Goal: Task Accomplishment & Management: Complete application form

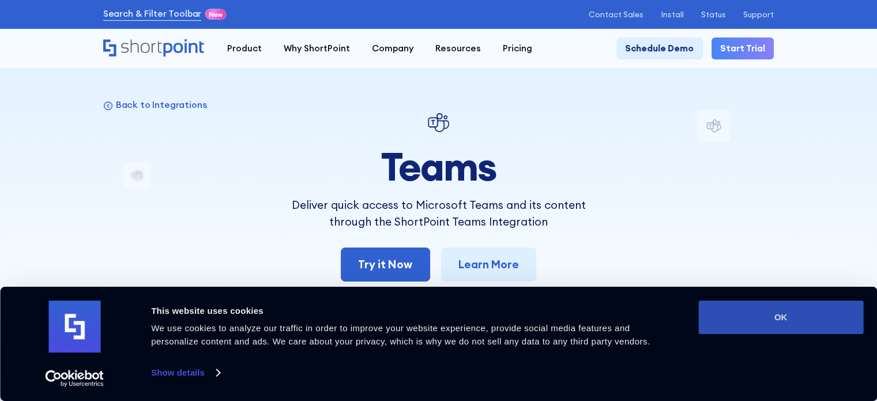
click at [798, 322] on button "OK" at bounding box center [780, 316] width 165 height 33
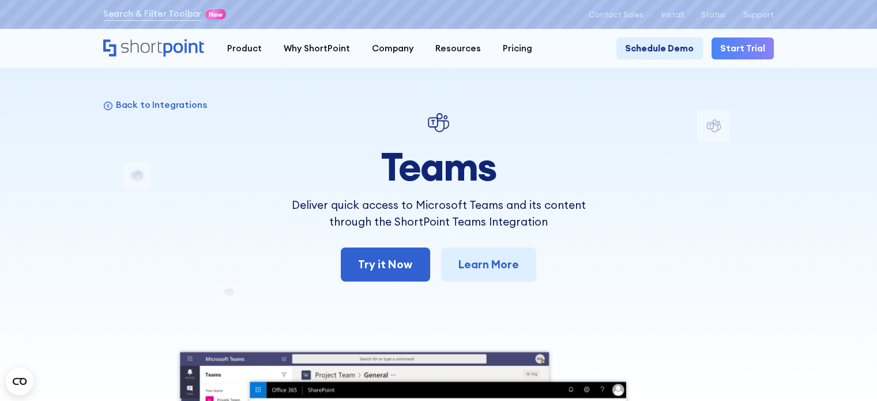
click at [681, 186] on div "Back to Integrations Teams Deliver quick access to Microsoft Teams and its cont…" at bounding box center [438, 407] width 671 height 594
click at [675, 49] on link "Schedule Demo" at bounding box center [659, 48] width 86 height 22
click at [675, 14] on p "Install" at bounding box center [672, 14] width 22 height 9
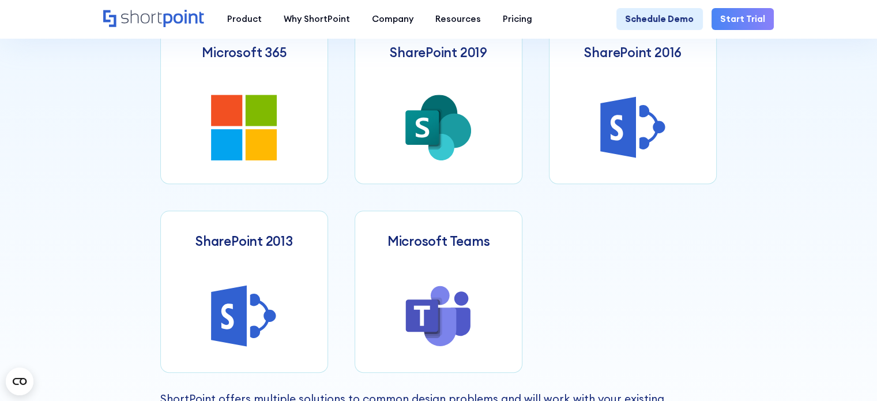
scroll to position [576, 0]
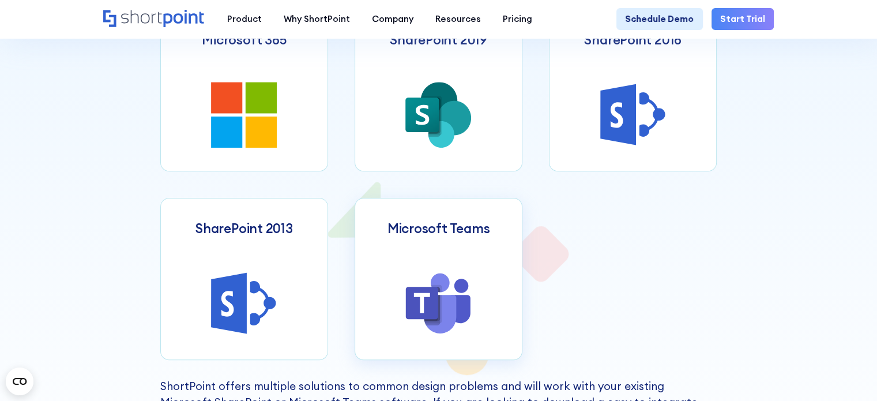
click at [427, 295] on icon at bounding box center [438, 303] width 66 height 66
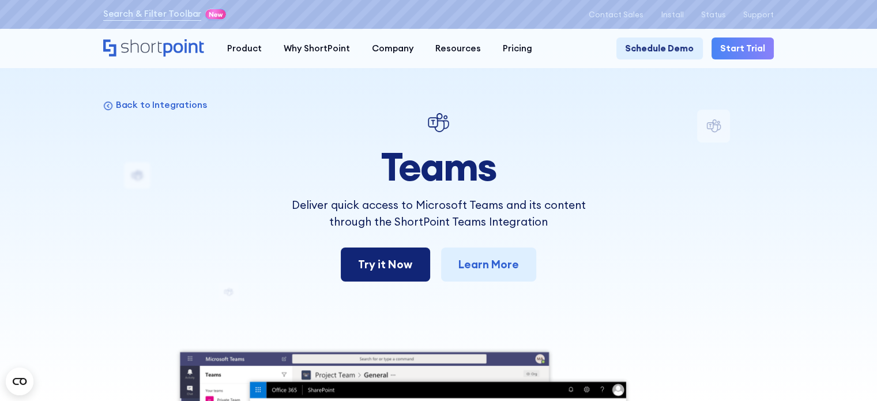
click at [374, 270] on link "Try it Now" at bounding box center [385, 264] width 89 height 34
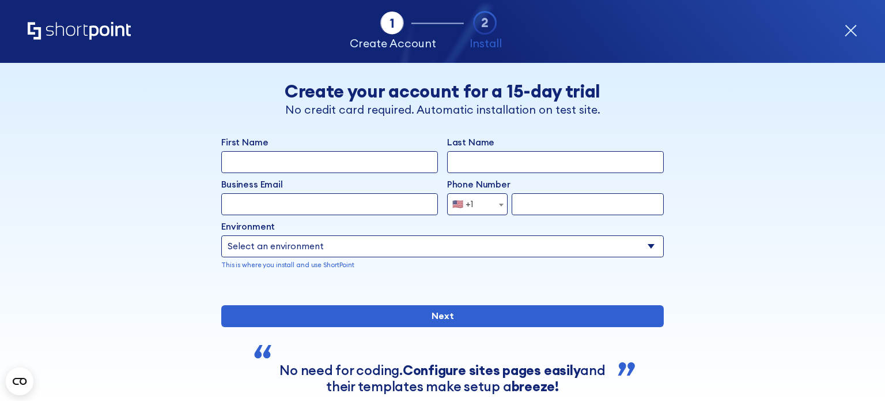
click at [263, 212] on input "Business Email" at bounding box center [329, 204] width 217 height 22
drag, startPoint x: 126, startPoint y: 148, endPoint x: 237, endPoint y: 175, distance: 115.1
click at [126, 147] on div "Back Back Create your account for a 15-day trial No credit card required. Autom…" at bounding box center [442, 252] width 677 height 379
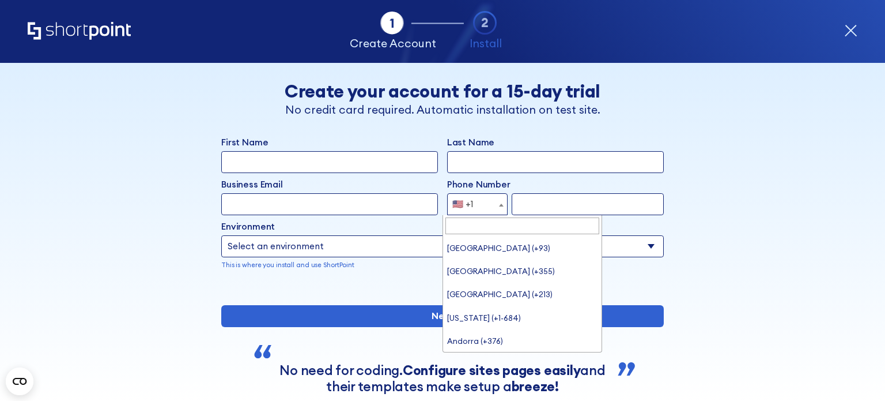
click at [482, 211] on span "🇺🇸 +1" at bounding box center [477, 204] width 61 height 22
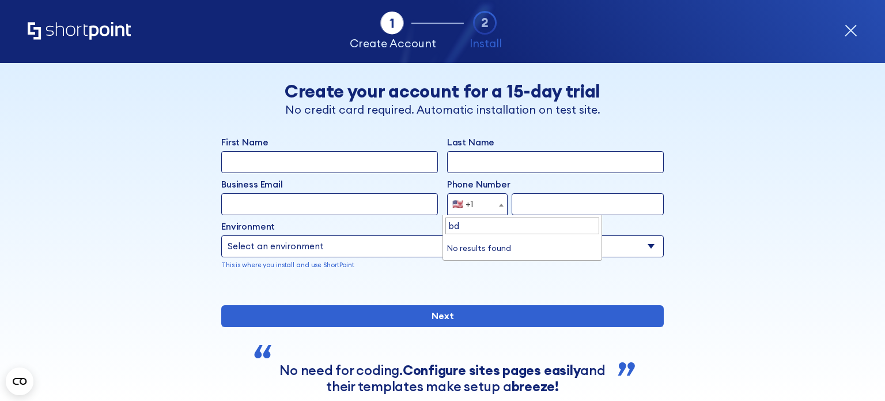
type input "b"
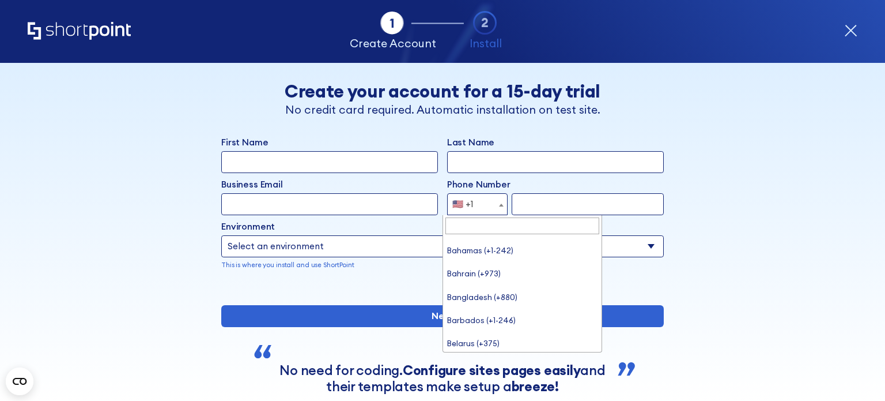
scroll to position [346, 0]
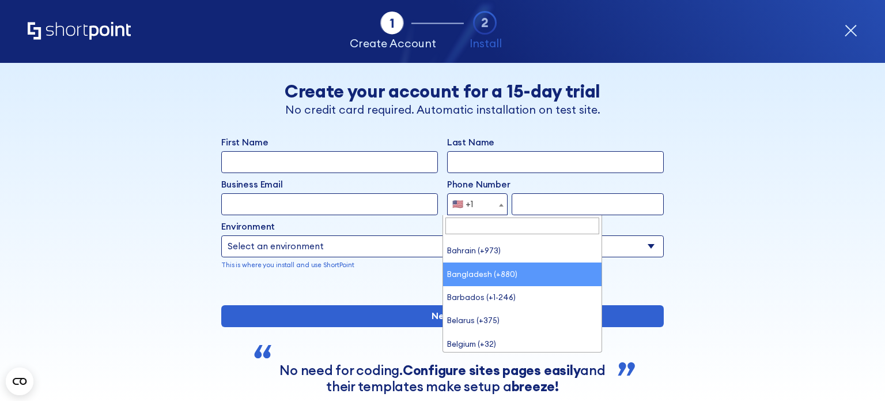
select select "+880"
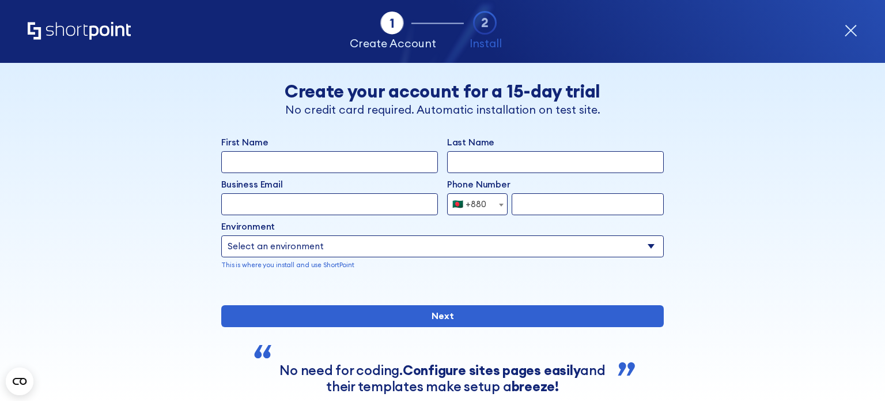
drag, startPoint x: 493, startPoint y: 274, endPoint x: 281, endPoint y: 163, distance: 239.8
click at [281, 163] on input "First Name" at bounding box center [329, 162] width 217 height 22
type input "Shamim"
type input "Ahmed"
type input "shamimahmed1386@gmail.com"
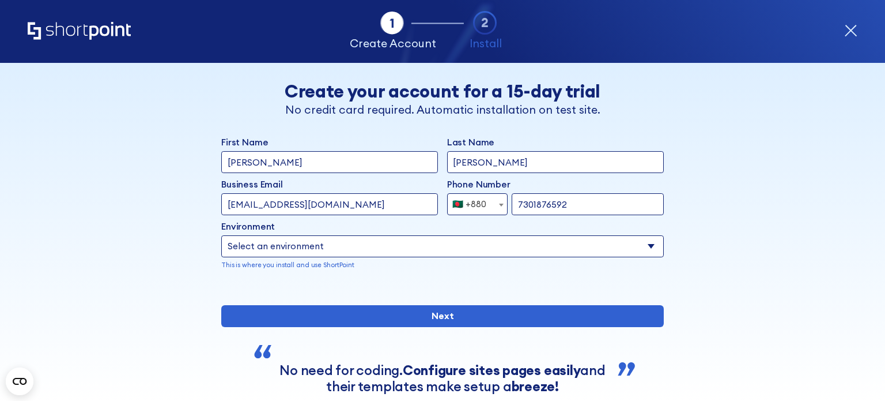
click at [569, 206] on input "7301876592" at bounding box center [588, 204] width 152 height 22
type input "7"
type input "1787669340"
click at [317, 253] on select "Select an environment Microsoft 365 SharePoint Online SharePoint 2019 (On-Premi…" at bounding box center [442, 246] width 443 height 22
select select "Microsoft 365"
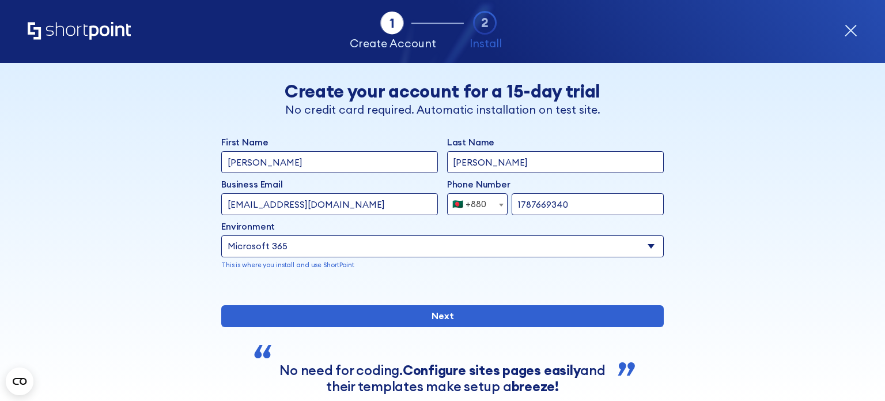
click at [221, 235] on select "Select an environment Microsoft 365 SharePoint Online SharePoint 2019 (On-Premi…" at bounding box center [442, 246] width 443 height 22
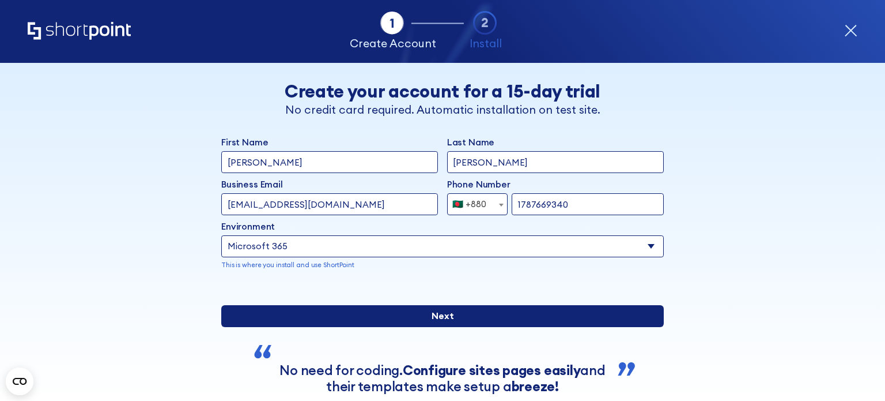
click at [442, 327] on input "Next" at bounding box center [442, 316] width 443 height 22
drag, startPoint x: 442, startPoint y: 354, endPoint x: 424, endPoint y: 354, distance: 18.4
click at [424, 327] on input "Next" at bounding box center [442, 316] width 443 height 22
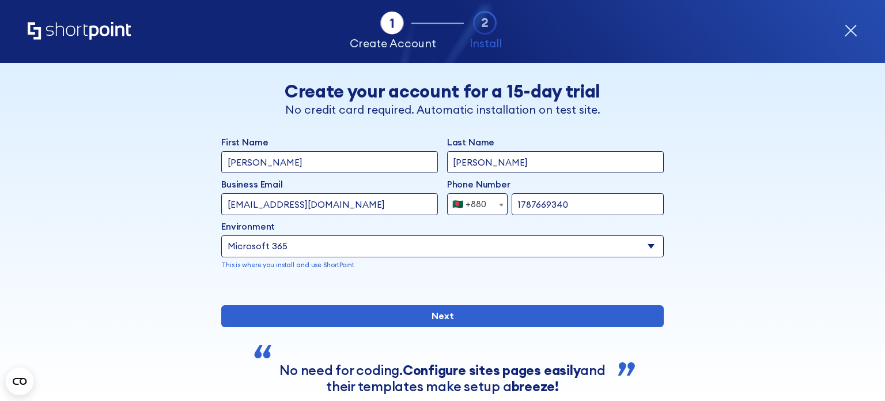
click at [84, 169] on div "Tab 1 Tab 2 Tab 3 Tab 4 Tell us more about you New customer Existing customer B…" at bounding box center [442, 232] width 885 height 338
click at [379, 207] on input "shamimahmed1386@gmail.com" at bounding box center [329, 204] width 217 height 22
type input "s"
click at [328, 198] on input "shamimahmed@globe-uto.com" at bounding box center [329, 204] width 217 height 22
click at [457, 287] on div "form" at bounding box center [442, 287] width 443 height 0
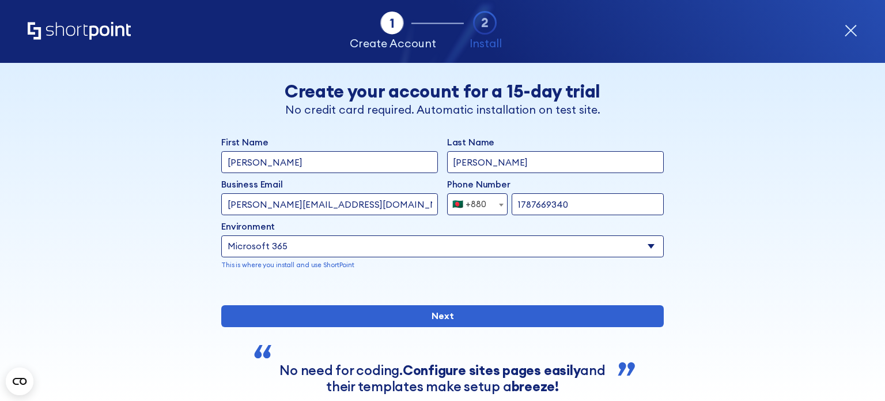
click at [255, 202] on input "shamimahmed@globe-uro.com" at bounding box center [329, 204] width 217 height 22
type input "shamim.ahmed@globe-uro.com"
click at [553, 287] on div "form" at bounding box center [442, 287] width 443 height 0
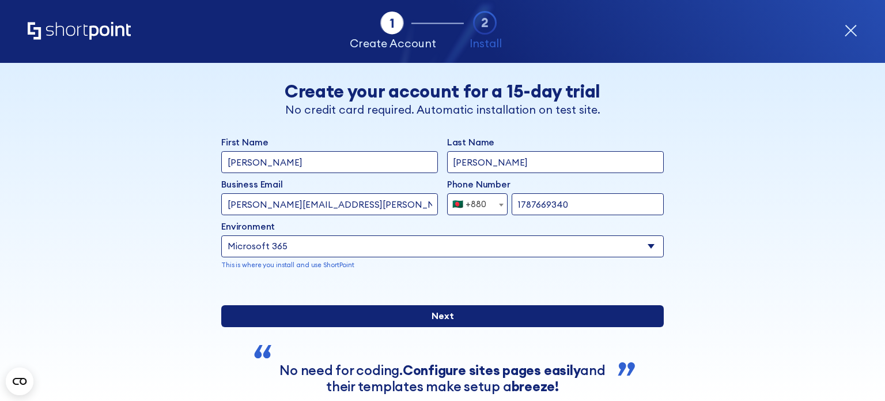
click at [438, 327] on input "Next" at bounding box center [442, 316] width 443 height 22
